Goal: Task Accomplishment & Management: Manage account settings

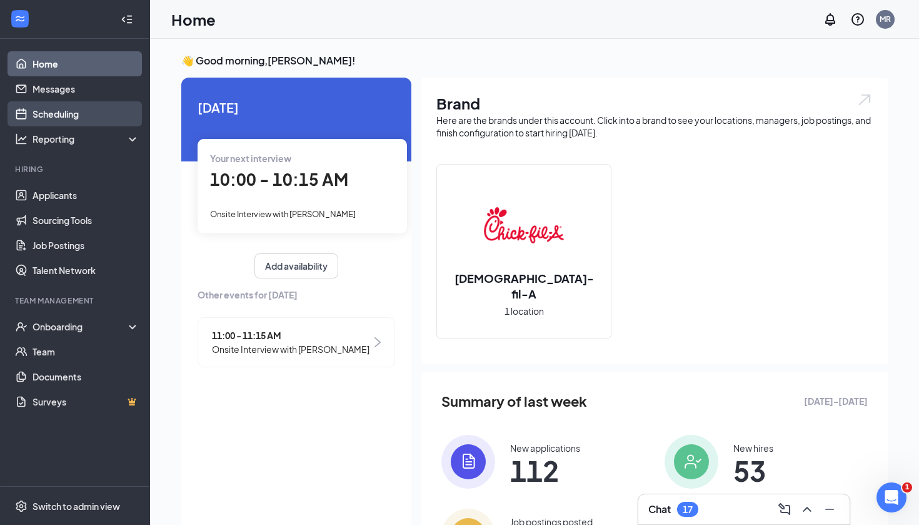
click at [73, 117] on link "Scheduling" at bounding box center [86, 113] width 107 height 25
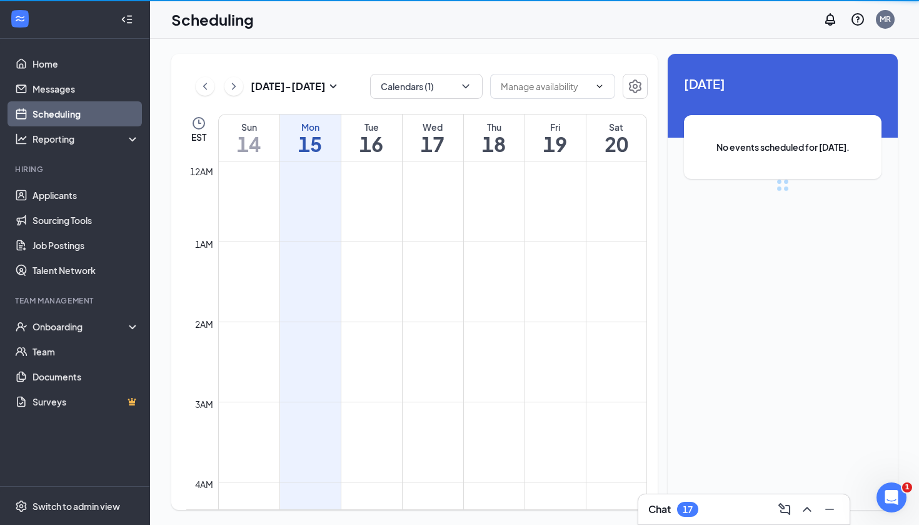
scroll to position [615, 0]
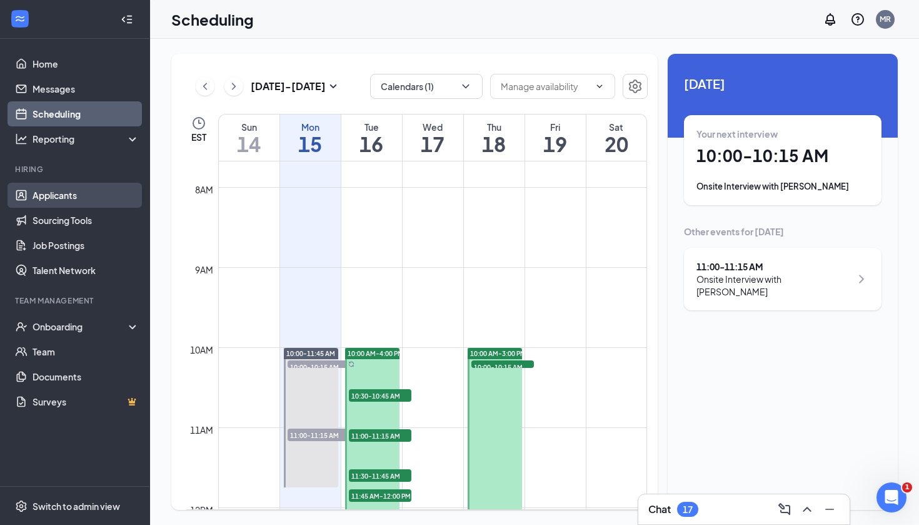
click at [89, 193] on link "Applicants" at bounding box center [86, 195] width 107 height 25
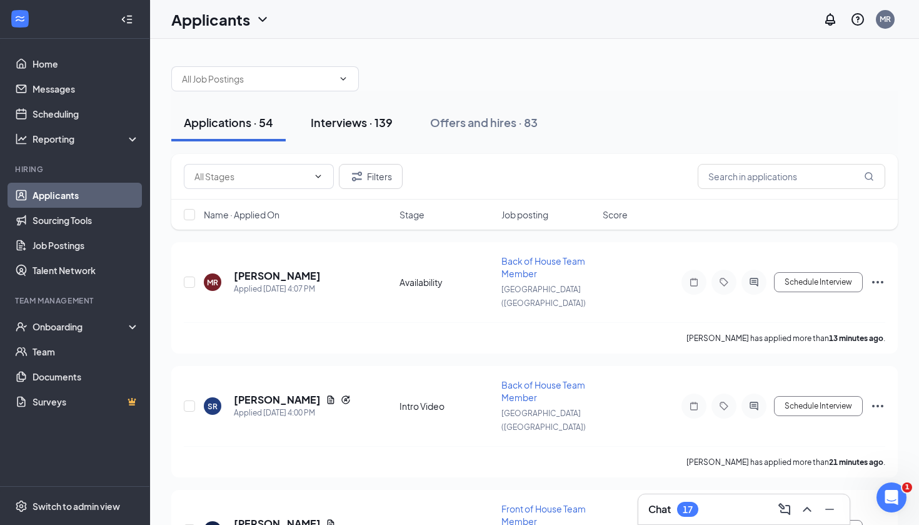
click at [361, 119] on div "Interviews · 139" at bounding box center [352, 122] width 82 height 16
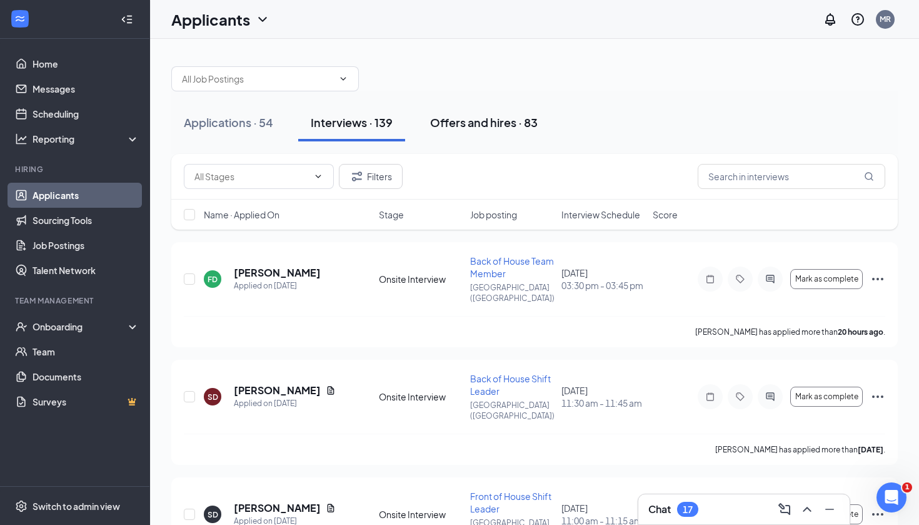
click at [521, 126] on div "Offers and hires · 83" at bounding box center [484, 122] width 108 height 16
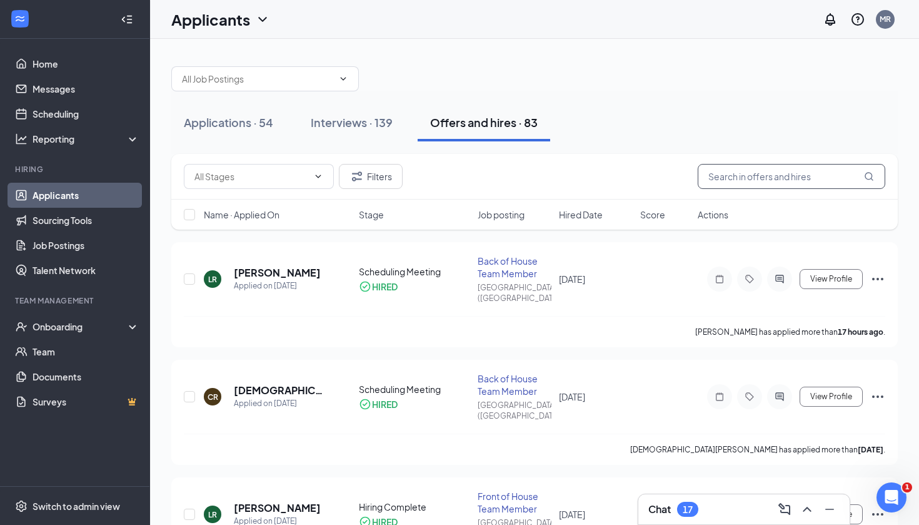
click at [759, 179] on input "text" at bounding box center [792, 176] width 188 height 25
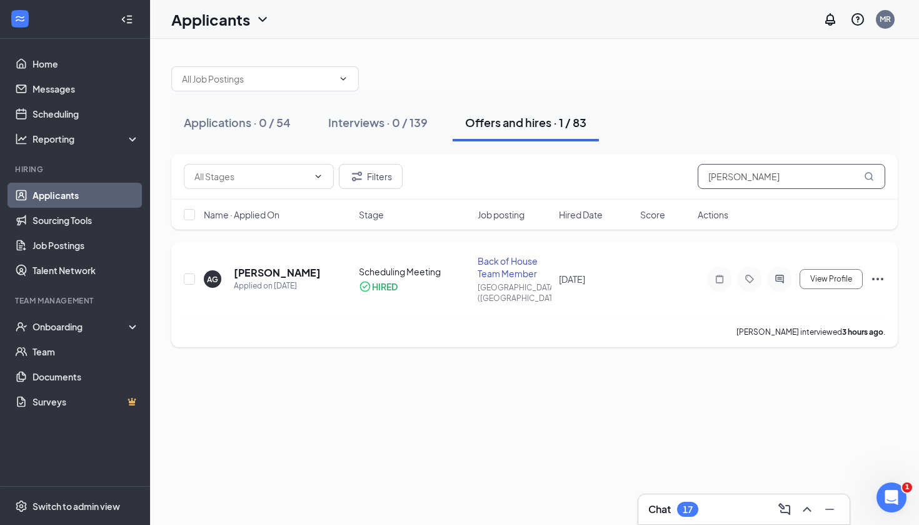
type input "[PERSON_NAME]"
click at [288, 267] on h5 "[PERSON_NAME]" at bounding box center [277, 273] width 87 height 14
click at [284, 266] on h5 "[PERSON_NAME]" at bounding box center [277, 273] width 87 height 14
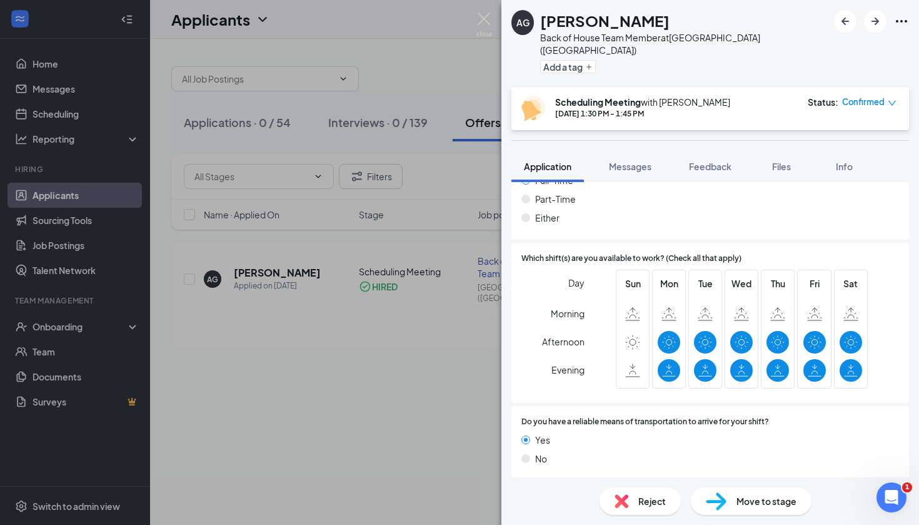
click at [626, 498] on img at bounding box center [622, 501] width 14 height 14
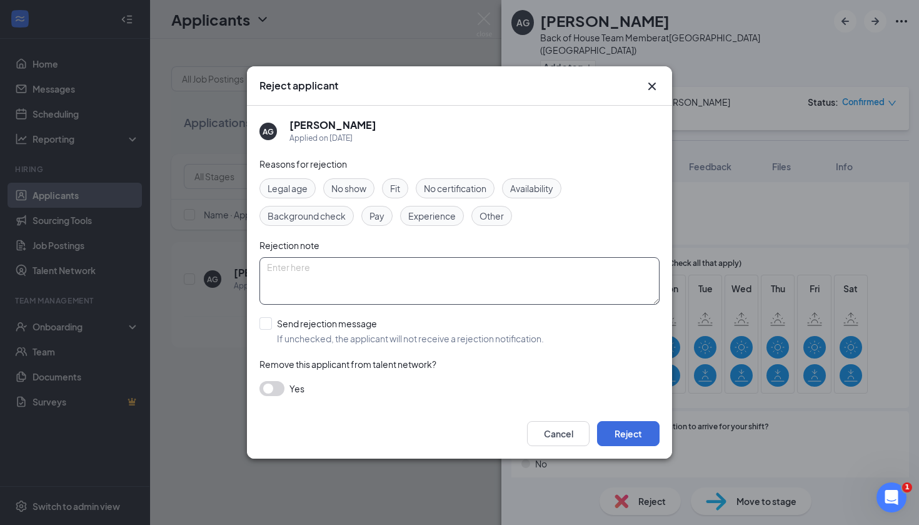
click at [391, 276] on textarea at bounding box center [459, 281] width 400 height 48
paste textarea "Hi [Candidate’s Name], Thank you again for taking the time to join us for orien…"
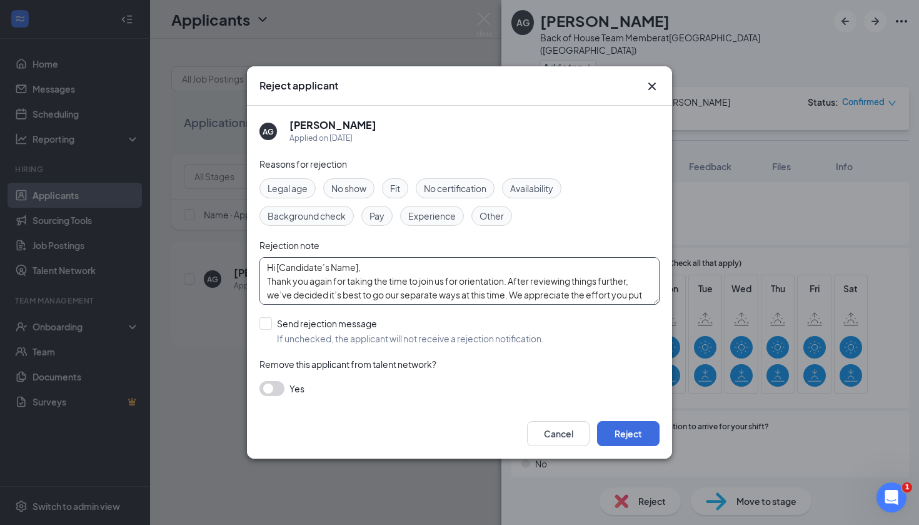
scroll to position [0, 0]
drag, startPoint x: 358, startPoint y: 268, endPoint x: 276, endPoint y: 271, distance: 82.0
click at [276, 271] on textarea "Hi [Candidate’s Name], Thank you again for taking the time to join us for orien…" at bounding box center [459, 281] width 400 height 48
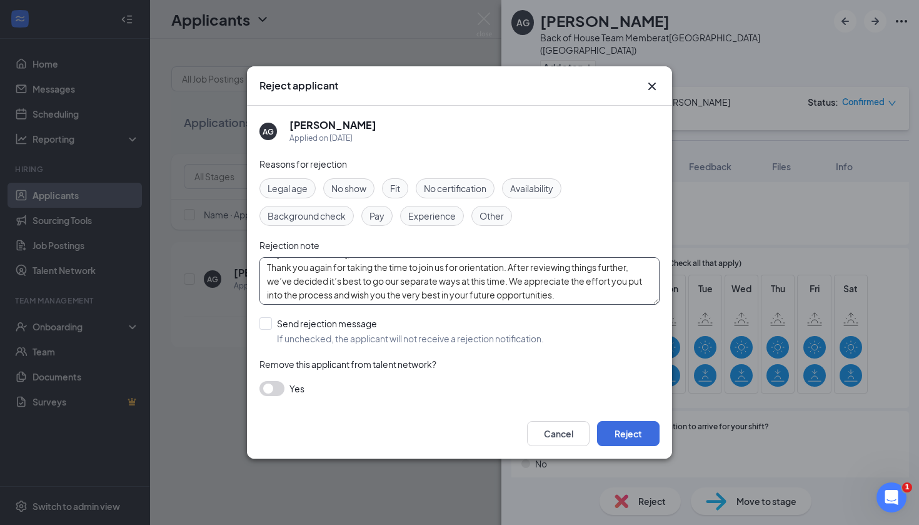
scroll to position [14, 0]
click at [567, 295] on textarea "Hi [PERSON_NAME], Thank you again for taking the time to join us for orientatio…" at bounding box center [459, 281] width 400 height 48
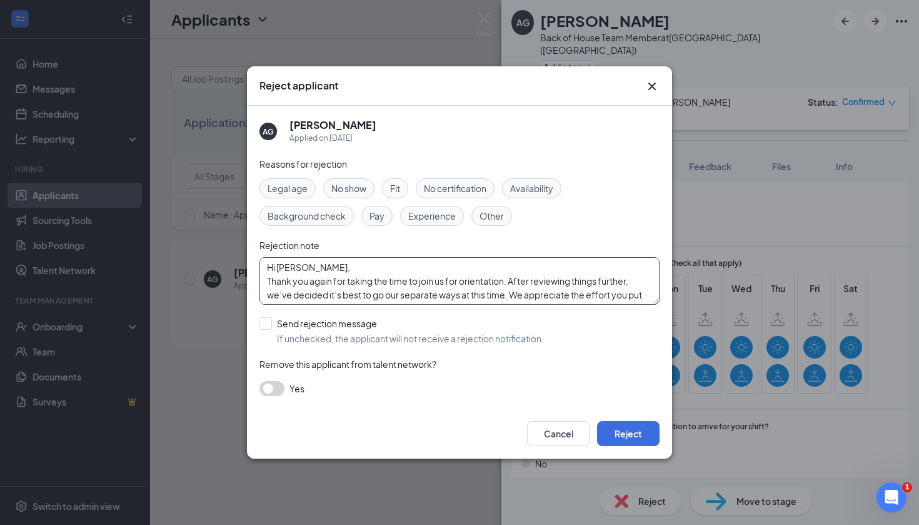
drag, startPoint x: 565, startPoint y: 293, endPoint x: 243, endPoint y: 227, distance: 328.6
click at [243, 227] on div "Reject applicant AG [PERSON_NAME] Applied on [DATE] Reasons for rejection Legal…" at bounding box center [459, 262] width 919 height 525
type textarea "Hi [PERSON_NAME], Thank you again for taking the time to join us for orientatio…"
click at [268, 321] on div at bounding box center [265, 323] width 13 height 13
click at [268, 321] on input "Send rejection message If unchecked, the applicant will not receive a rejection…" at bounding box center [401, 331] width 284 height 28
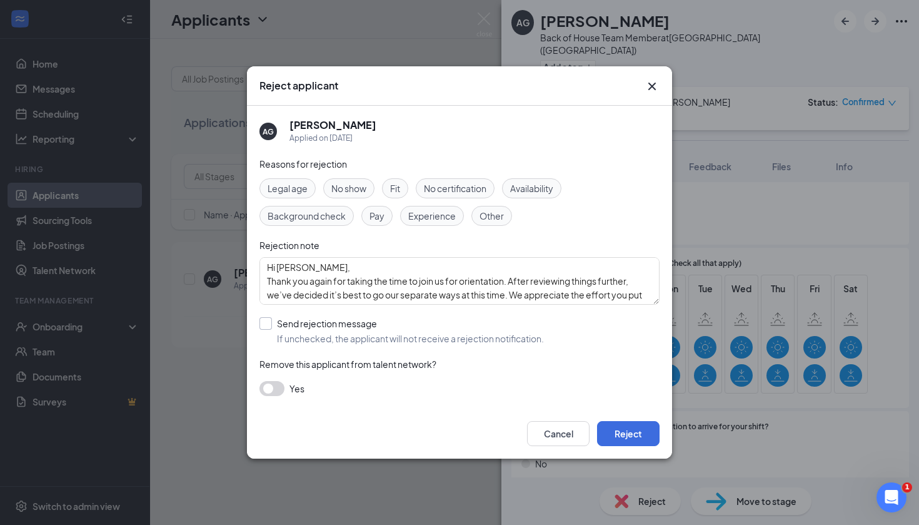
checkbox input "true"
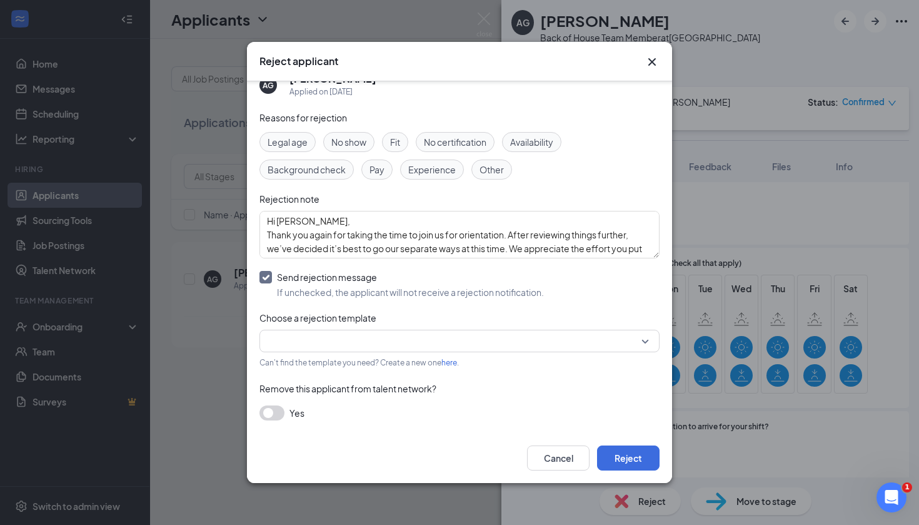
scroll to position [21, 0]
click at [329, 336] on input "search" at bounding box center [455, 341] width 376 height 21
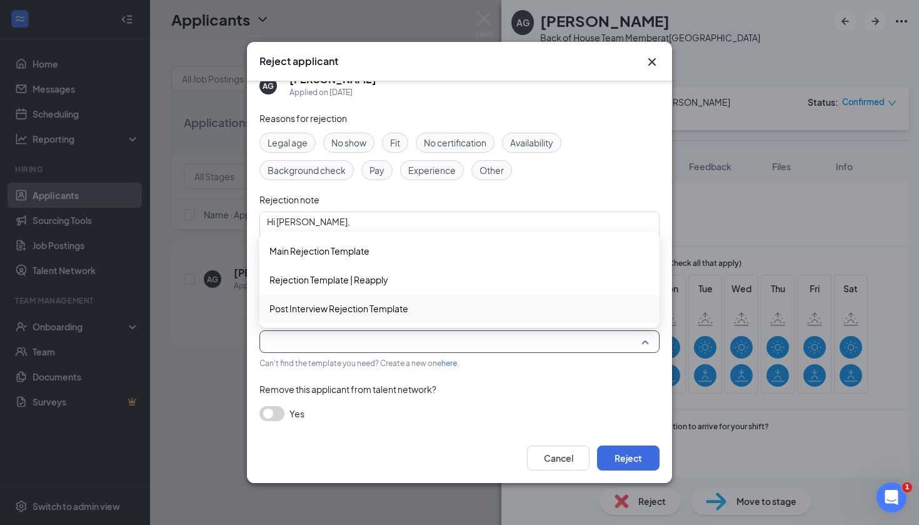
click at [431, 307] on span "Post Interview Rejection Template" at bounding box center [459, 308] width 380 height 14
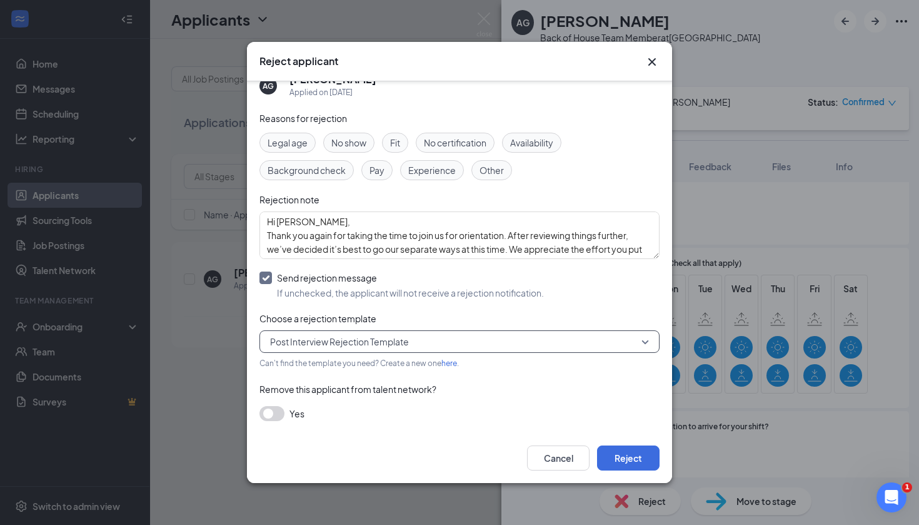
click at [655, 56] on icon "Cross" at bounding box center [652, 61] width 15 height 15
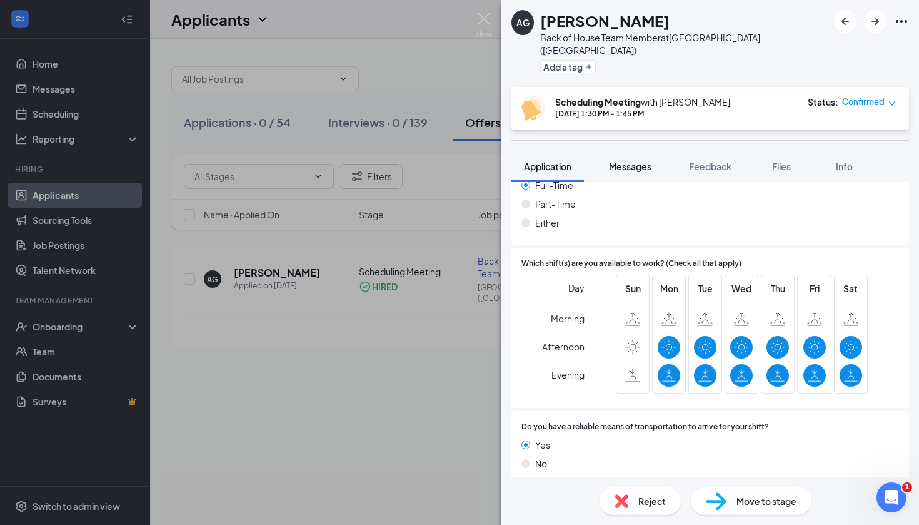
click at [618, 161] on span "Messages" at bounding box center [630, 166] width 43 height 11
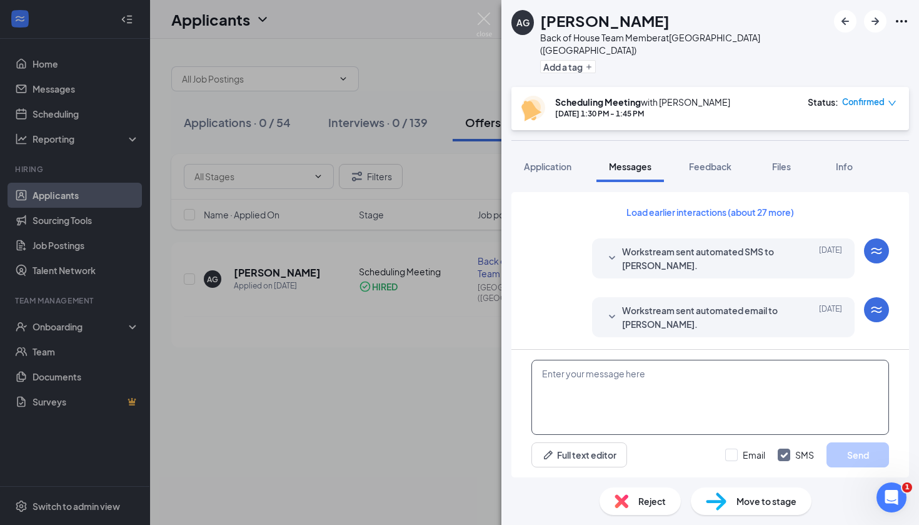
click at [618, 413] on textarea at bounding box center [710, 397] width 358 height 75
paste textarea "Hi [PERSON_NAME], Thank you again for taking the time to join us for orientatio…"
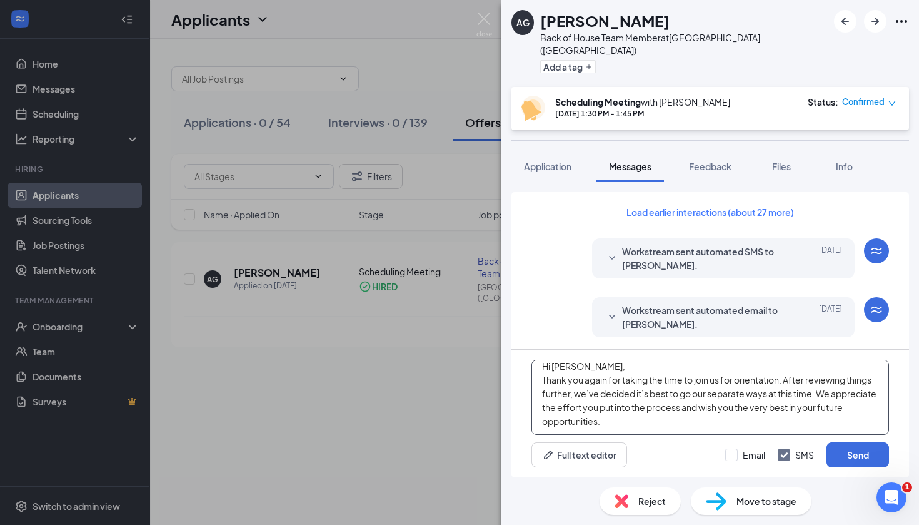
scroll to position [8, 0]
type textarea "Hi [PERSON_NAME], Thank you again for taking the time to join us for orientatio…"
click at [730, 453] on input "Email" at bounding box center [745, 454] width 40 height 13
checkbox input "true"
click at [833, 443] on button "Send" at bounding box center [858, 454] width 63 height 25
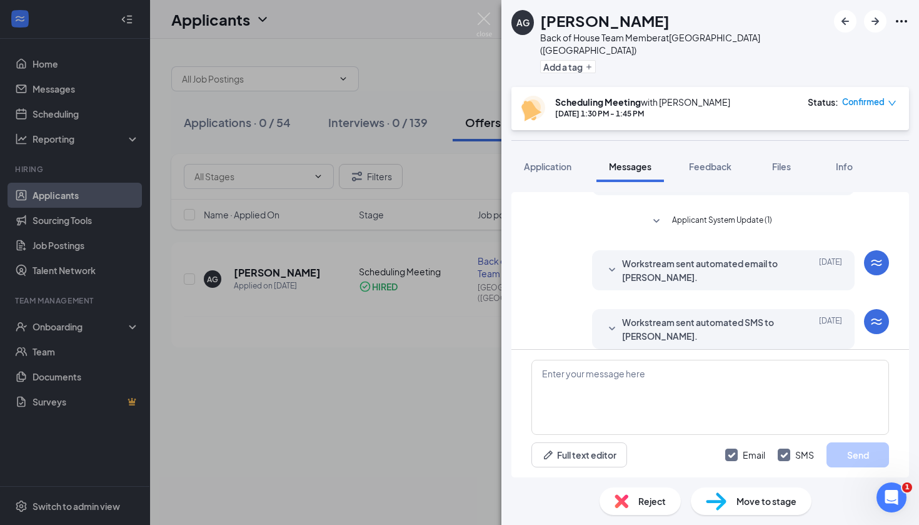
scroll to position [932, 0]
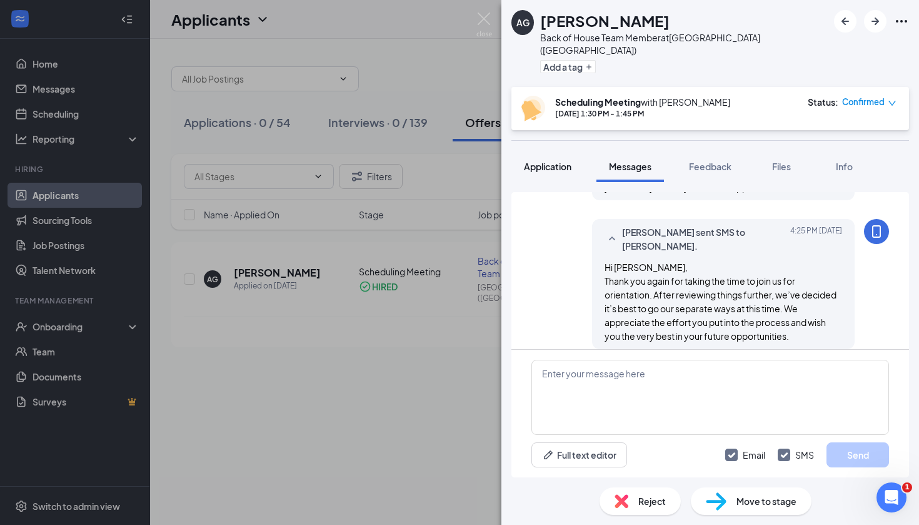
click at [554, 161] on span "Application" at bounding box center [548, 166] width 48 height 11
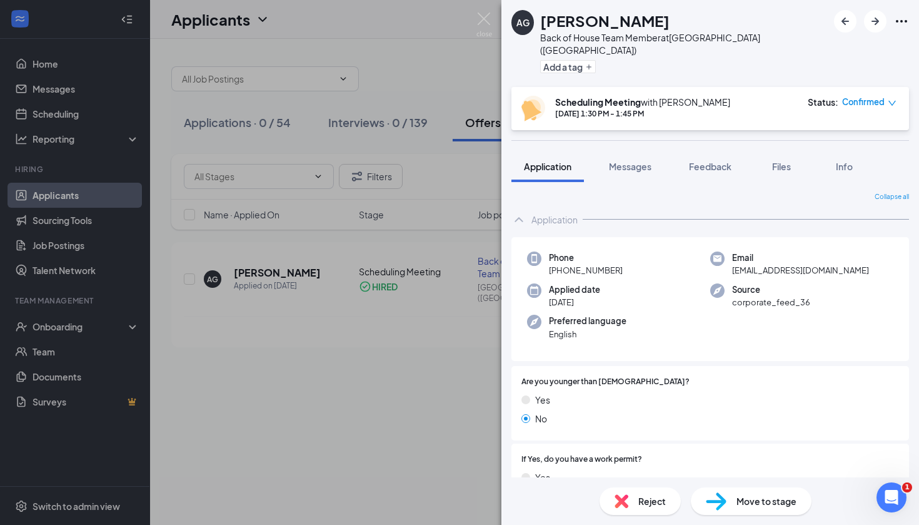
click at [632, 491] on div "Reject" at bounding box center [640, 501] width 81 height 28
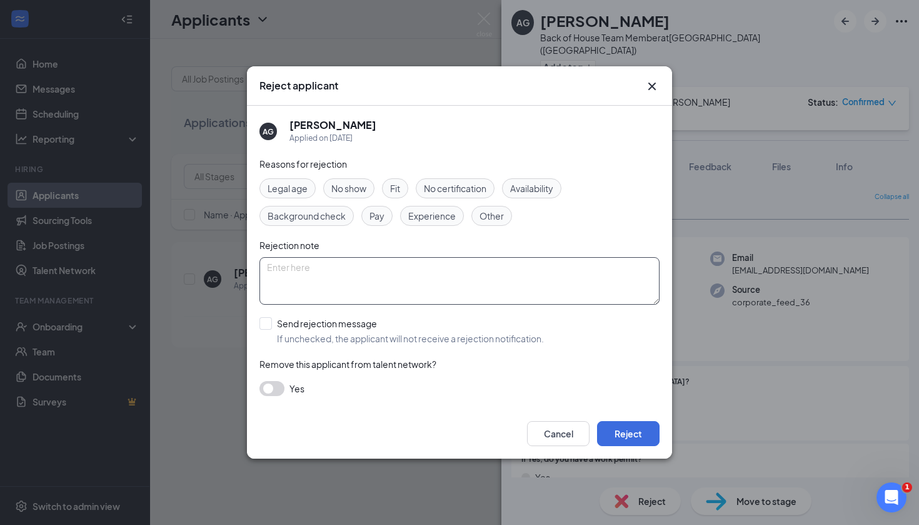
click at [406, 281] on textarea at bounding box center [459, 281] width 400 height 48
paste textarea "Hi [PERSON_NAME], Thank you again for taking the time to join us for orientatio…"
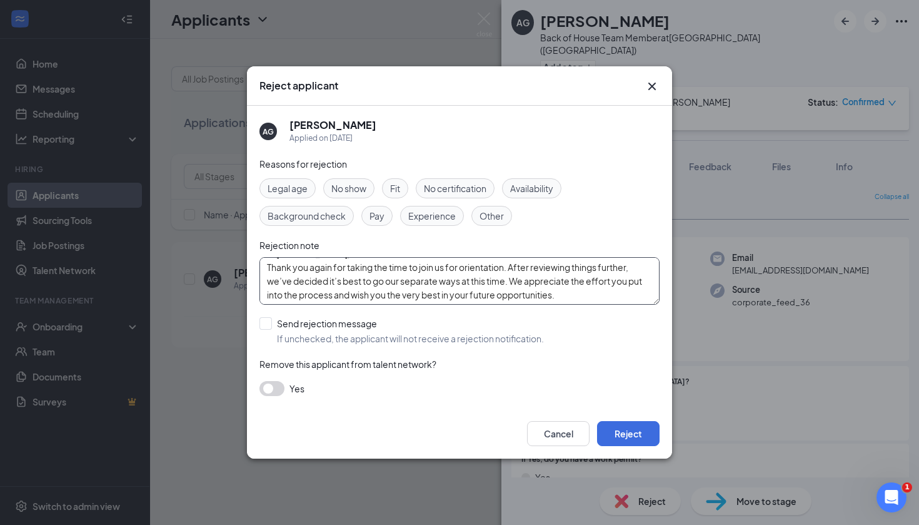
scroll to position [14, 0]
type textarea "Hi [PERSON_NAME], Thank you again for taking the time to join us for orientatio…"
click at [393, 190] on span "Fit" at bounding box center [395, 188] width 10 height 14
click at [269, 319] on div at bounding box center [265, 323] width 13 height 13
click at [269, 319] on input "Send rejection message If unchecked, the applicant will not receive a rejection…" at bounding box center [401, 331] width 284 height 28
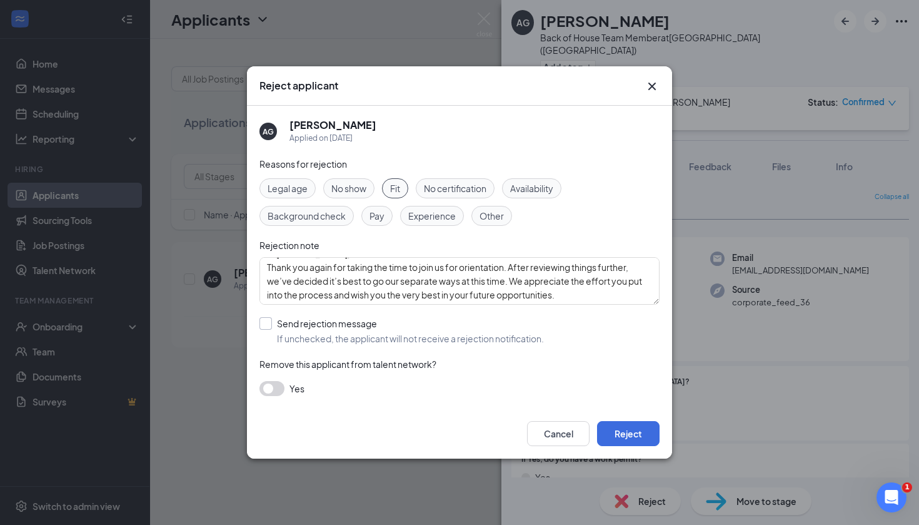
checkbox input "true"
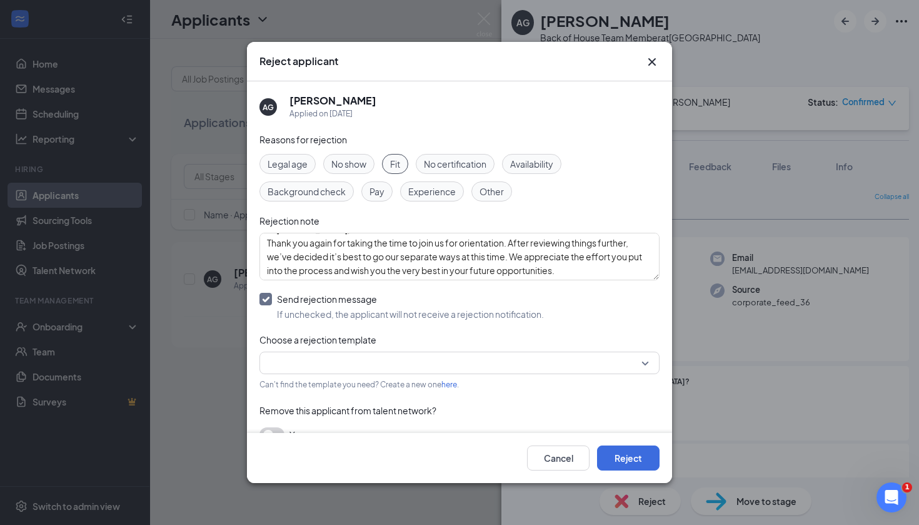
click at [292, 359] on input "search" at bounding box center [455, 362] width 376 height 21
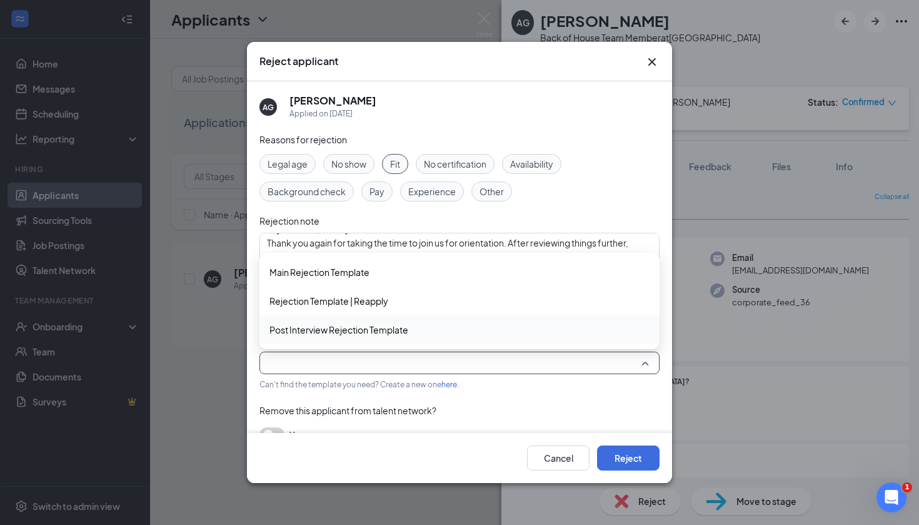
click at [326, 331] on span "Post Interview Rejection Template" at bounding box center [338, 330] width 139 height 14
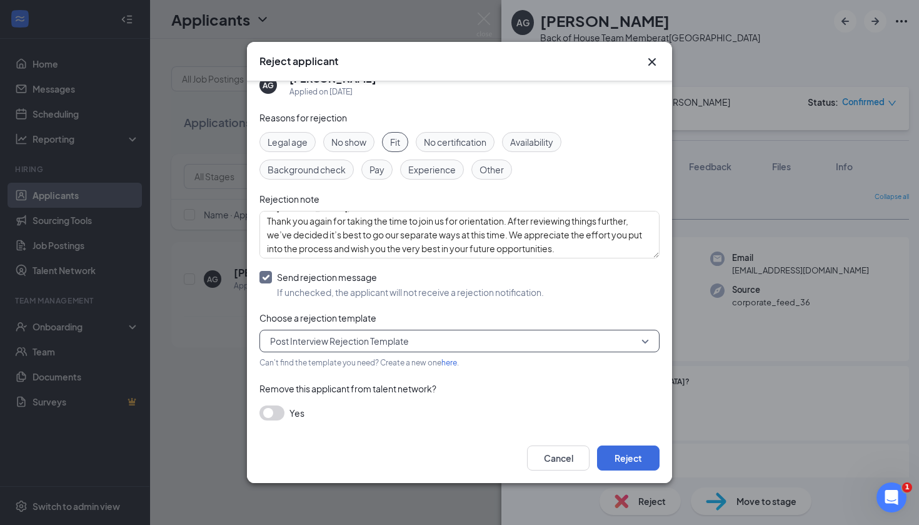
scroll to position [21, 0]
click at [276, 415] on button "button" at bounding box center [271, 413] width 25 height 15
click at [635, 460] on button "Reject" at bounding box center [628, 457] width 63 height 25
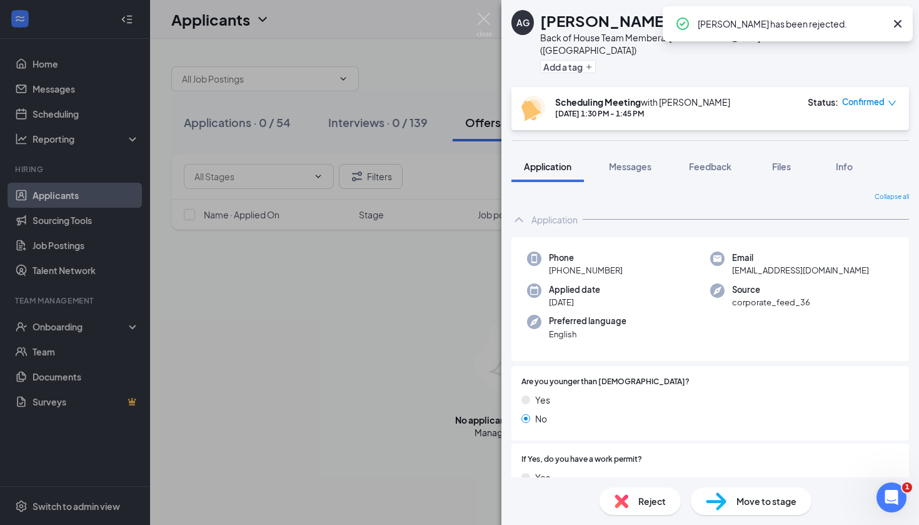
click at [625, 137] on div "AG [PERSON_NAME] Back of House Team Member at [GEOGRAPHIC_DATA] ([GEOGRAPHIC_DA…" at bounding box center [710, 262] width 418 height 525
click at [625, 161] on span "Messages" at bounding box center [630, 166] width 43 height 11
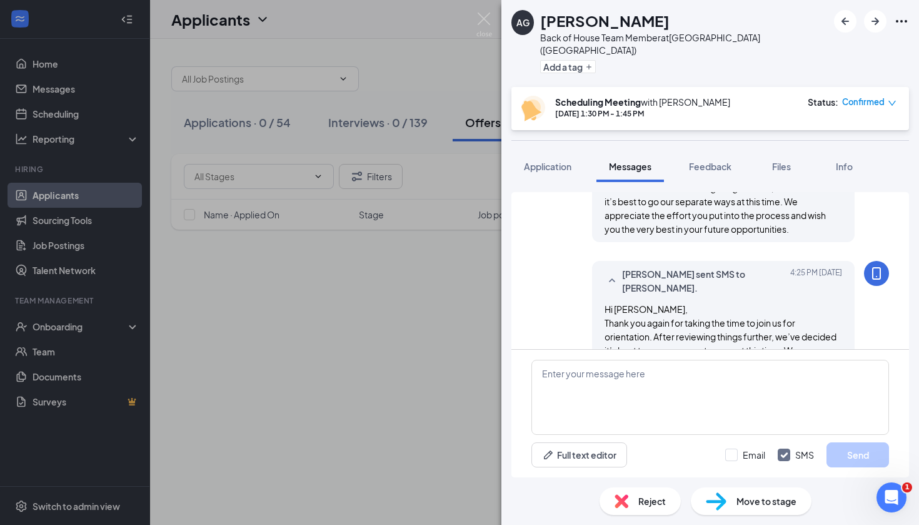
scroll to position [512, 0]
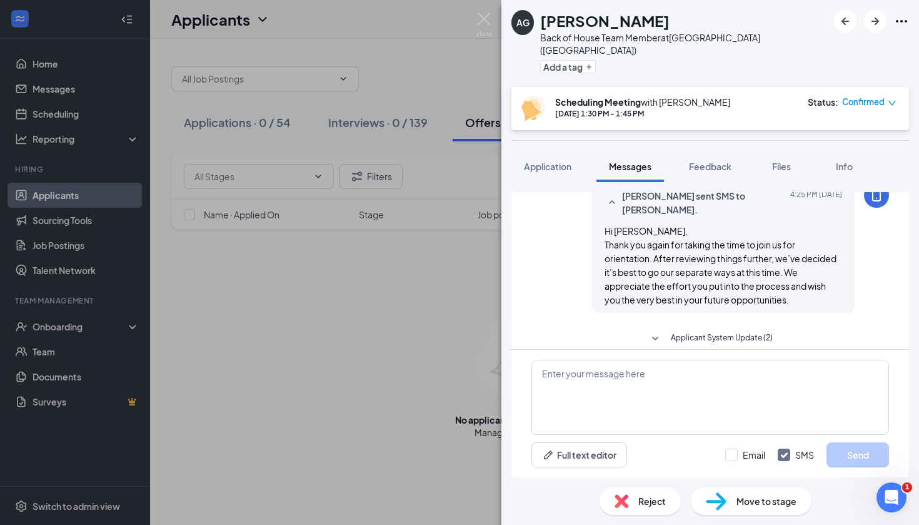
click at [668, 331] on button "Applicant System Update (2)" at bounding box center [710, 338] width 125 height 15
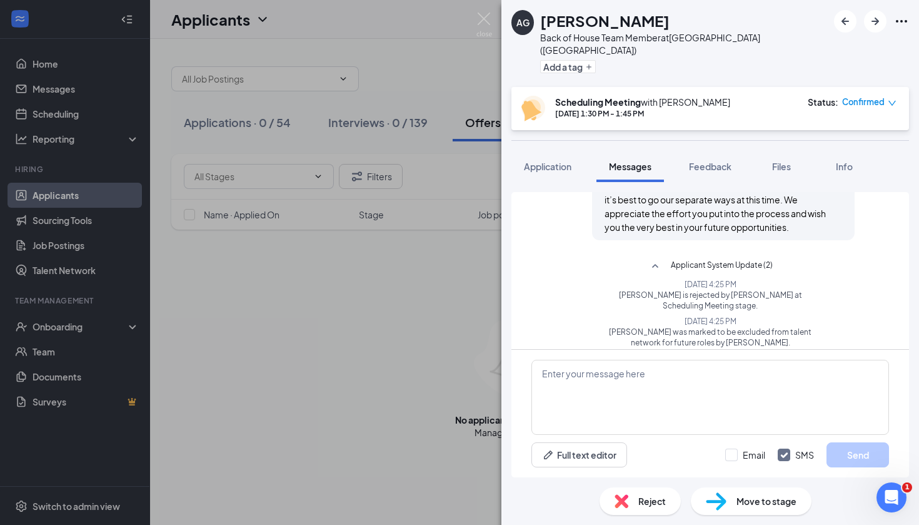
scroll to position [583, 0]
